Goal: Transaction & Acquisition: Book appointment/travel/reservation

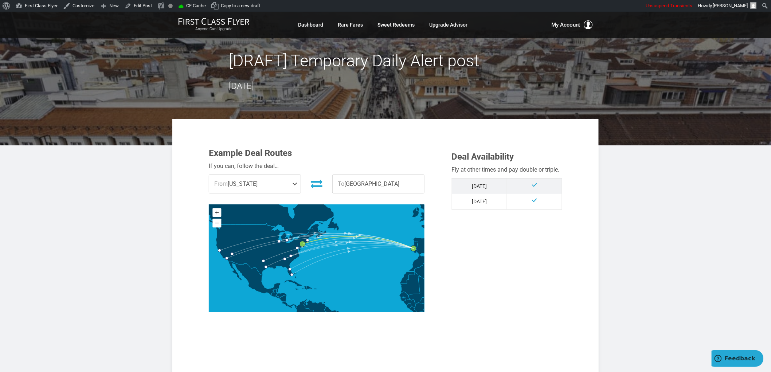
drag, startPoint x: 689, startPoint y: 224, endPoint x: 683, endPoint y: 221, distance: 7.0
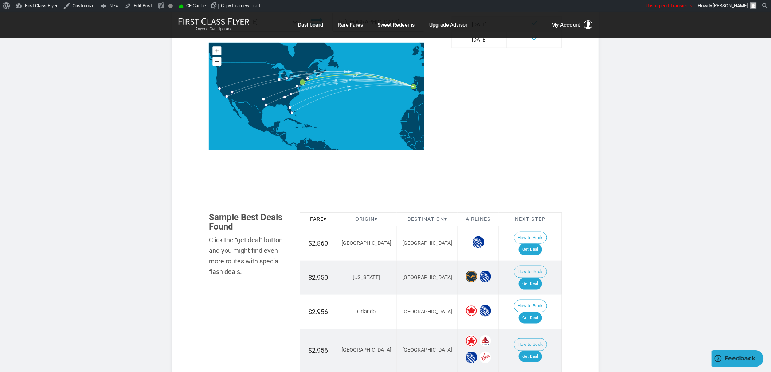
scroll to position [243, 0]
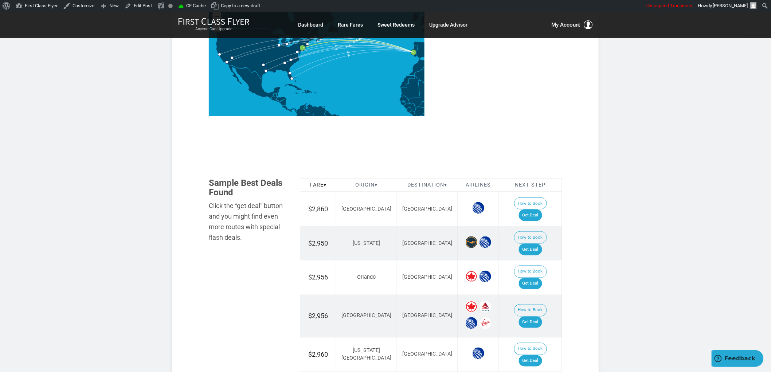
scroll to position [365, 0]
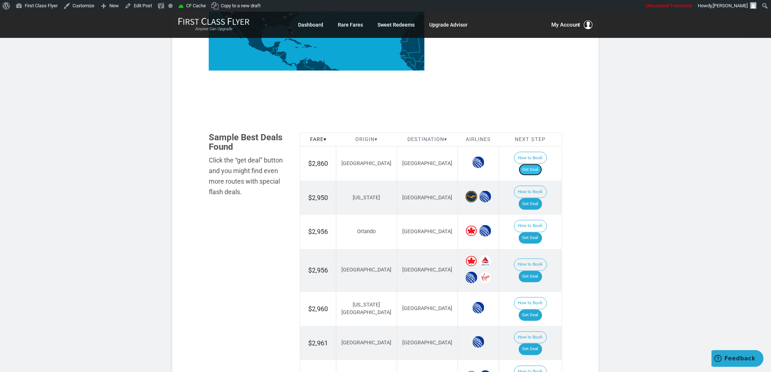
click at [533, 164] on link "Get Deal" at bounding box center [530, 170] width 23 height 12
click at [529, 198] on link "Get Deal" at bounding box center [530, 204] width 23 height 12
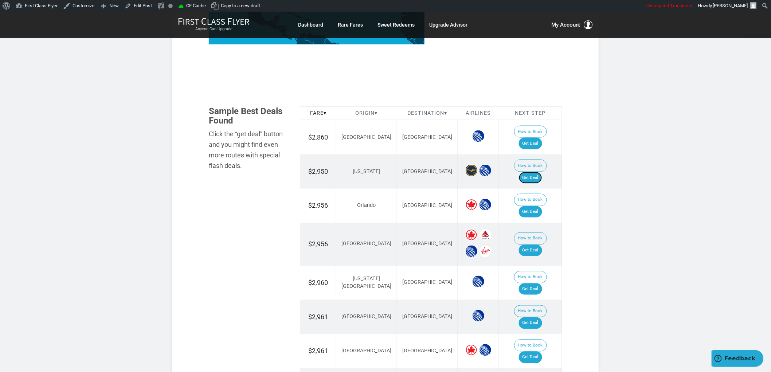
scroll to position [405, 0]
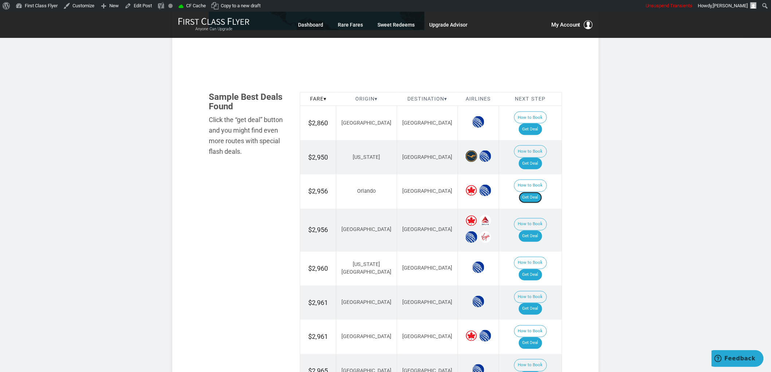
drag, startPoint x: 530, startPoint y: 148, endPoint x: 549, endPoint y: 153, distance: 20.0
click at [531, 192] on link "Get Deal" at bounding box center [530, 198] width 23 height 12
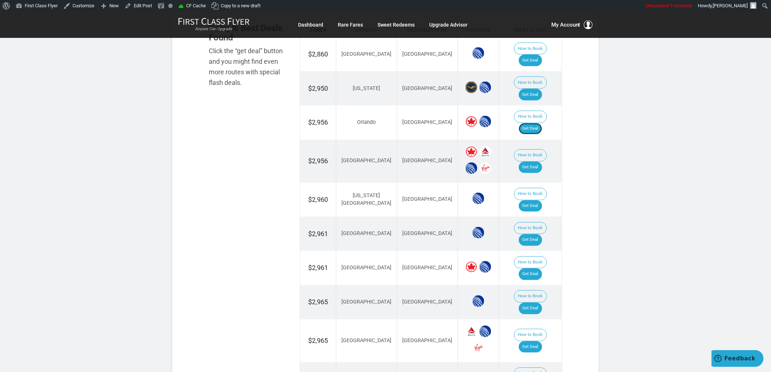
scroll to position [486, 0]
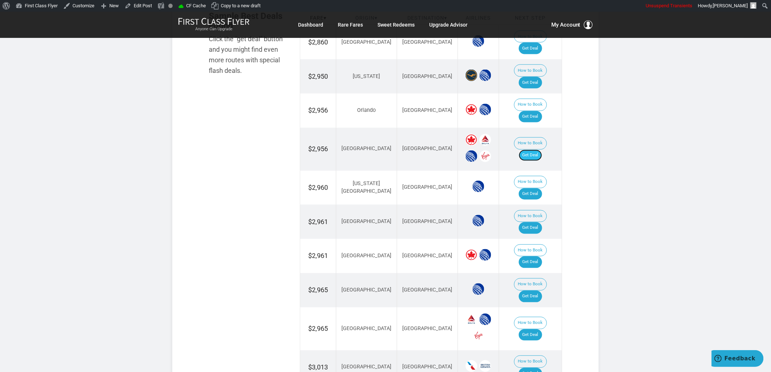
click at [534, 150] on link "Get Deal" at bounding box center [530, 156] width 23 height 12
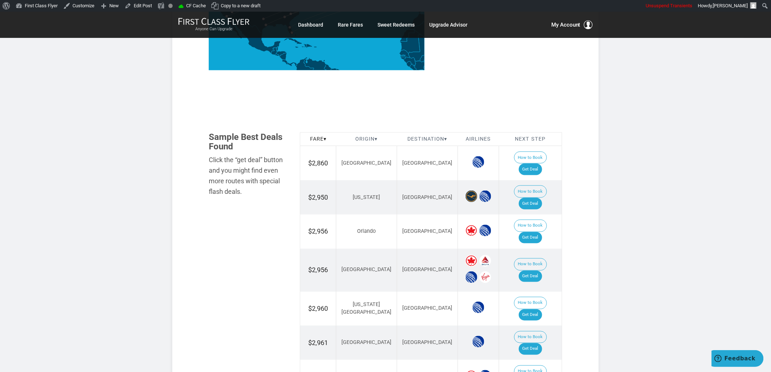
scroll to position [405, 0]
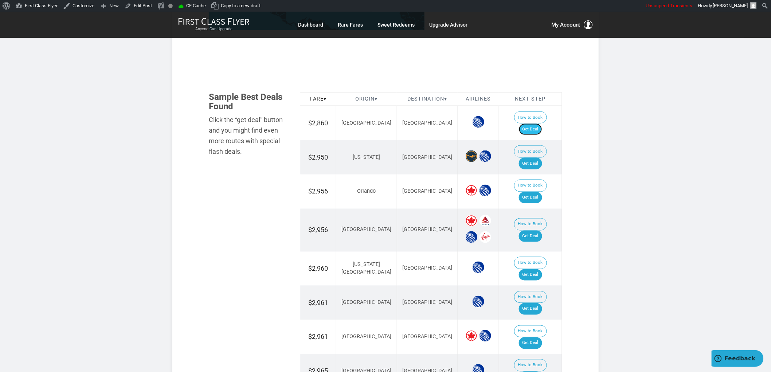
click at [541, 124] on link "Get Deal" at bounding box center [530, 130] width 23 height 12
drag, startPoint x: 533, startPoint y: 102, endPoint x: 540, endPoint y: 100, distance: 6.8
click at [533, 124] on link "Get Deal" at bounding box center [530, 130] width 23 height 12
click at [535, 158] on link "Get Deal" at bounding box center [530, 164] width 23 height 12
click at [540, 192] on link "Get Deal" at bounding box center [530, 198] width 23 height 12
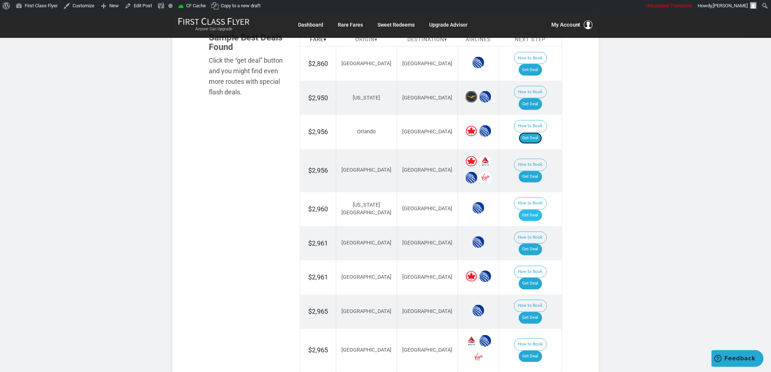
scroll to position [486, 0]
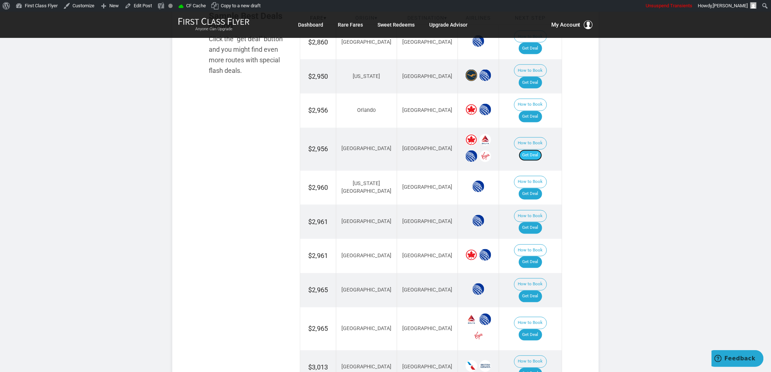
click at [539, 150] on link "Get Deal" at bounding box center [530, 156] width 23 height 12
click at [540, 188] on link "Get Deal" at bounding box center [530, 194] width 23 height 12
click at [533, 222] on link "Get Deal" at bounding box center [530, 228] width 23 height 12
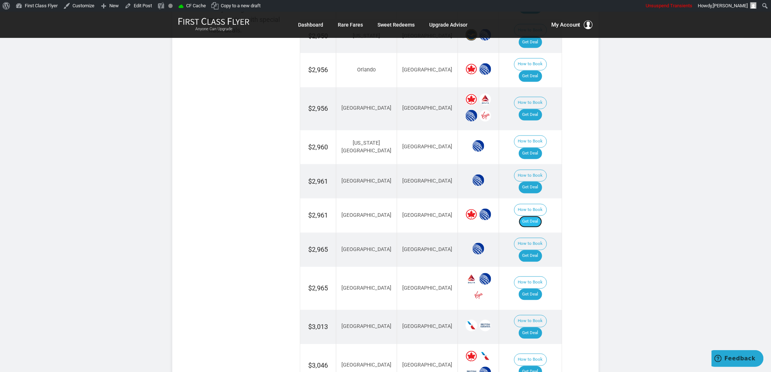
click at [537, 216] on link "Get Deal" at bounding box center [530, 222] width 23 height 12
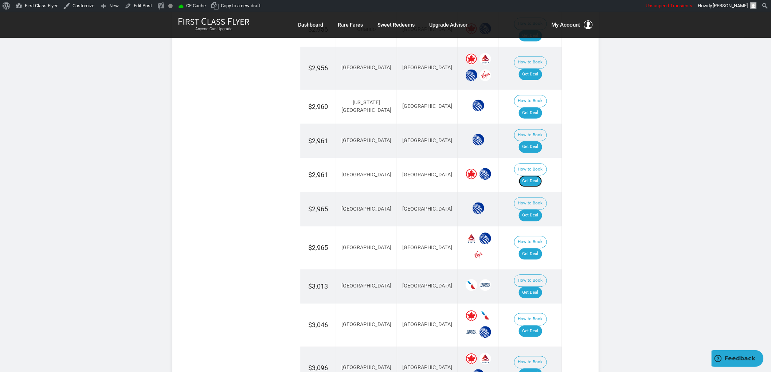
scroll to position [607, 0]
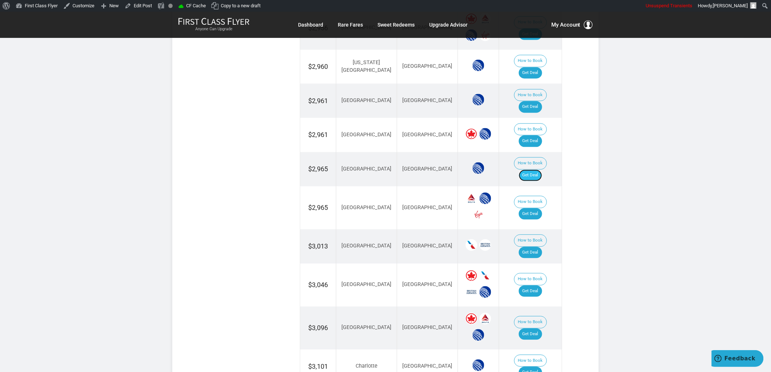
click at [538, 170] on link "Get Deal" at bounding box center [530, 176] width 23 height 12
click at [541, 247] on link "Get Deal" at bounding box center [530, 253] width 23 height 12
click at [541, 285] on link "Get Deal" at bounding box center [530, 291] width 23 height 12
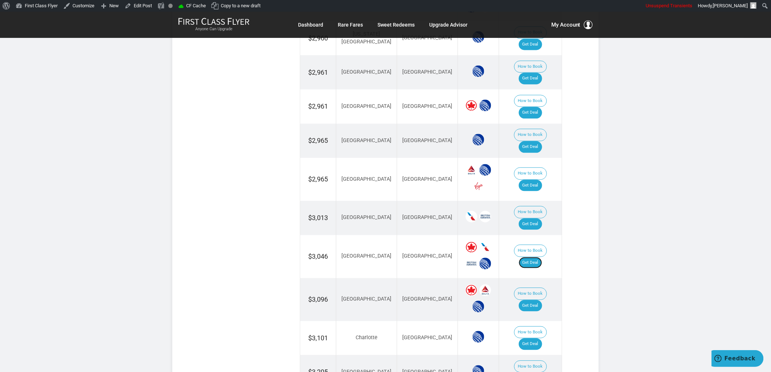
scroll to position [648, 0]
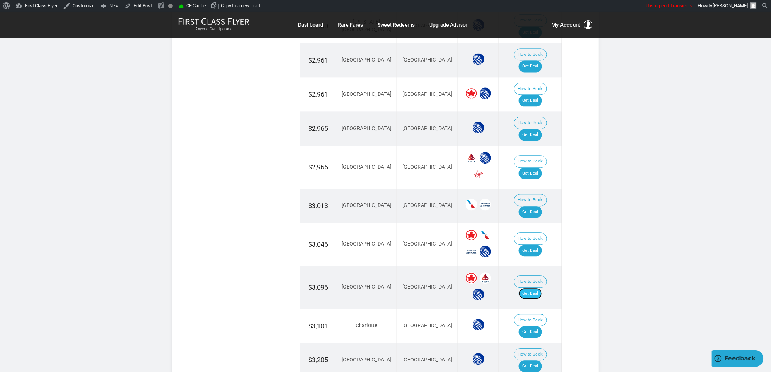
click at [538, 288] on link "Get Deal" at bounding box center [530, 294] width 23 height 12
click at [541, 326] on link "Get Deal" at bounding box center [530, 332] width 23 height 12
click at [534, 361] on link "Get Deal" at bounding box center [530, 367] width 23 height 12
drag, startPoint x: 729, startPoint y: 238, endPoint x: 652, endPoint y: 215, distance: 80.4
click at [727, 238] on article "TK-CE Money > Lisbon > Summer/Winter > Biz Class > $2,860 to $3,205 R/T August …" at bounding box center [385, 28] width 771 height 1329
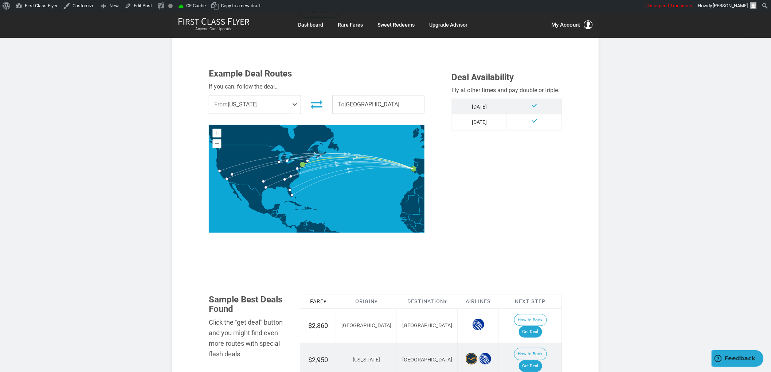
scroll to position [0, 0]
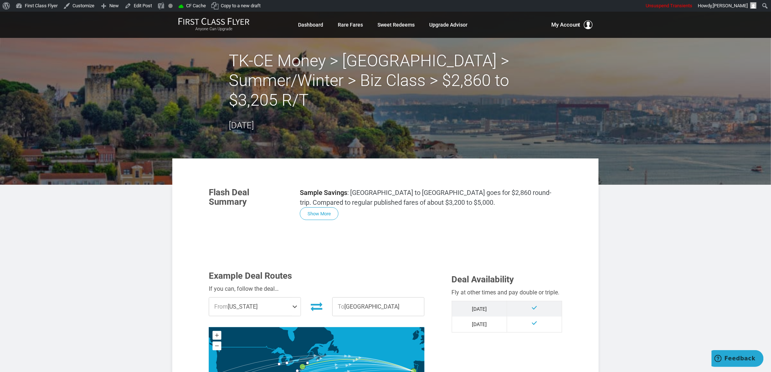
drag, startPoint x: 705, startPoint y: 246, endPoint x: 620, endPoint y: 222, distance: 88.3
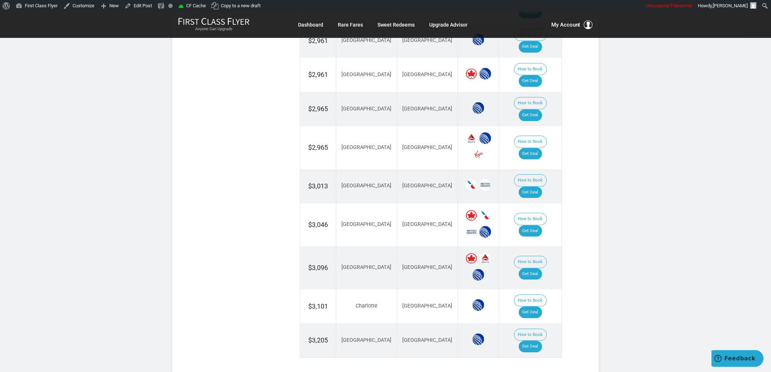
scroll to position [729, 0]
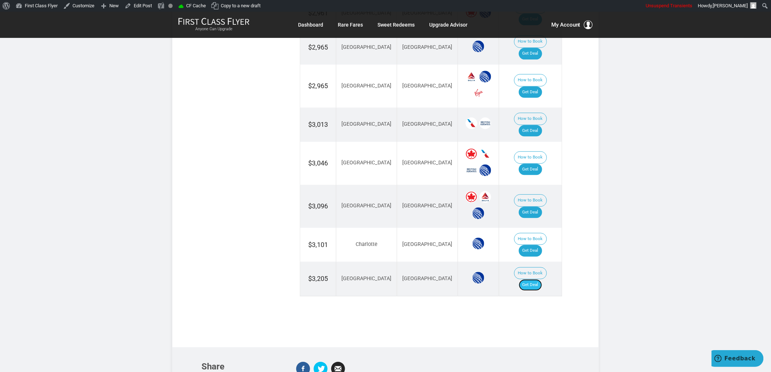
click at [537, 279] on link "Get Deal" at bounding box center [530, 285] width 23 height 12
